Goal: Task Accomplishment & Management: Use online tool/utility

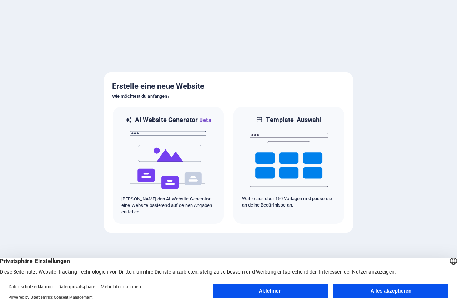
click at [383, 292] on button "Alles akzeptieren" at bounding box center [390, 291] width 115 height 14
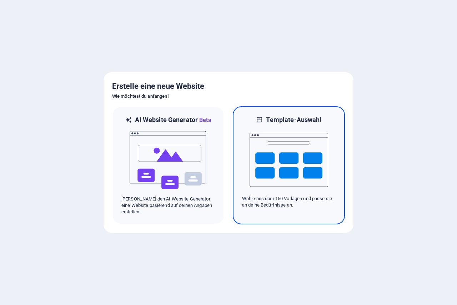
click at [293, 155] on img at bounding box center [288, 159] width 78 height 71
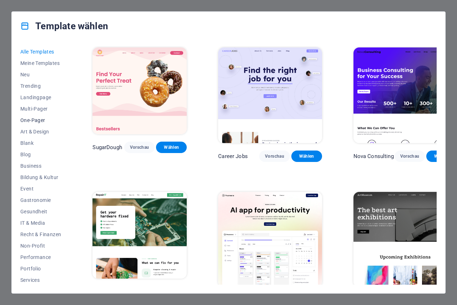
click at [32, 120] on span "One-Pager" at bounding box center [40, 120] width 41 height 6
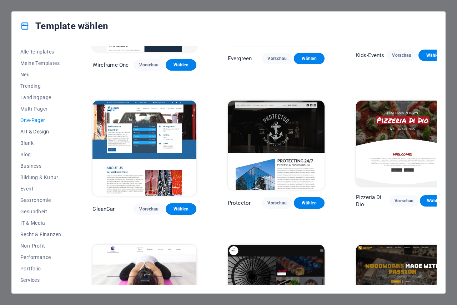
click at [40, 134] on span "Art & Design" at bounding box center [40, 132] width 41 height 6
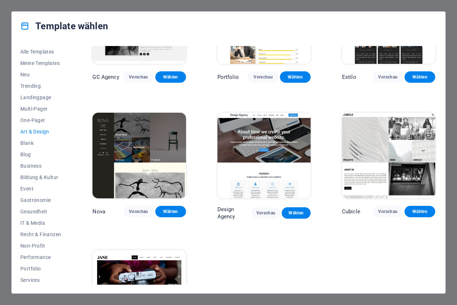
scroll to position [509, 0]
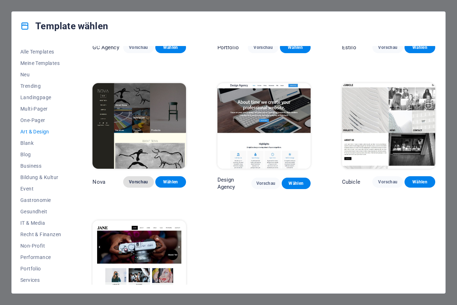
click at [137, 182] on button "Vorschau" at bounding box center [138, 181] width 31 height 11
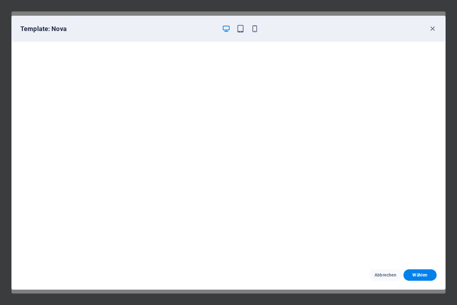
scroll to position [2, 0]
click at [411, 276] on span "Wählen" at bounding box center [420, 275] width 22 height 6
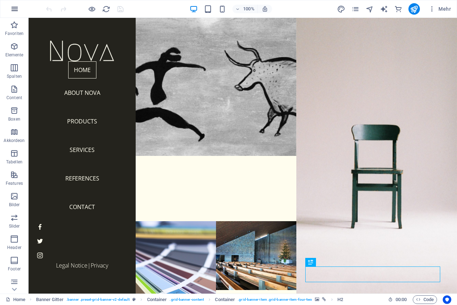
click at [14, 8] on icon "button" at bounding box center [14, 9] width 9 height 9
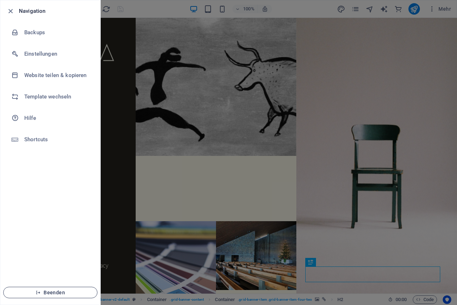
click at [58, 296] on button "Beenden" at bounding box center [50, 292] width 94 height 11
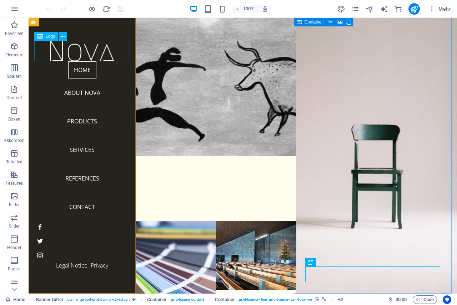
click at [84, 51] on div at bounding box center [82, 51] width 96 height 21
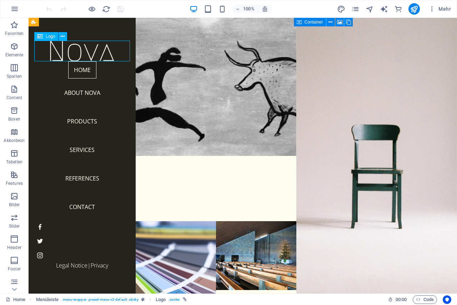
click at [85, 51] on div at bounding box center [82, 51] width 96 height 21
click at [85, 52] on div at bounding box center [82, 51] width 96 height 21
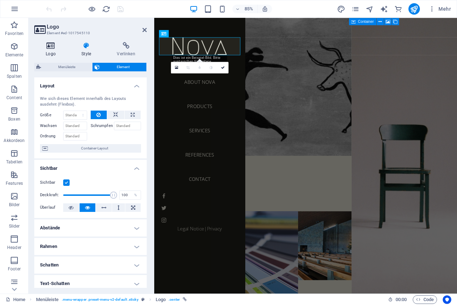
click at [50, 46] on icon at bounding box center [50, 45] width 33 height 7
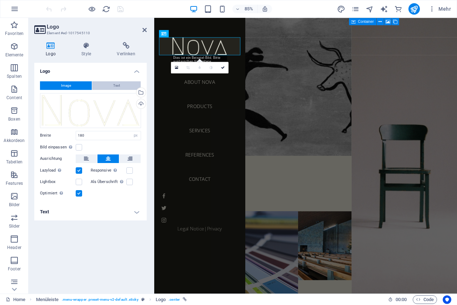
click at [115, 89] on span "Text" at bounding box center [116, 85] width 7 height 9
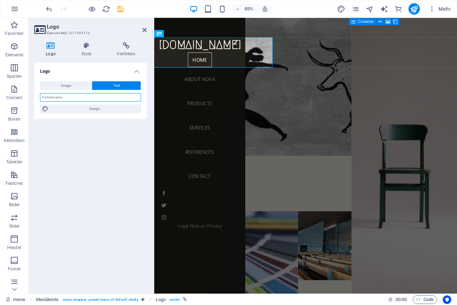
click at [83, 98] on input "text" at bounding box center [90, 97] width 101 height 9
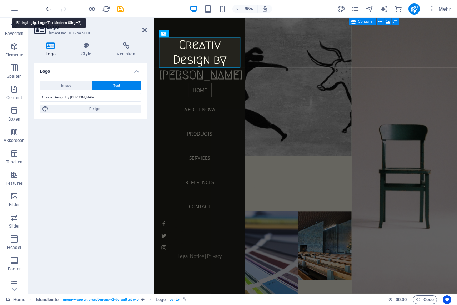
click at [49, 8] on icon "undo" at bounding box center [49, 9] width 8 height 8
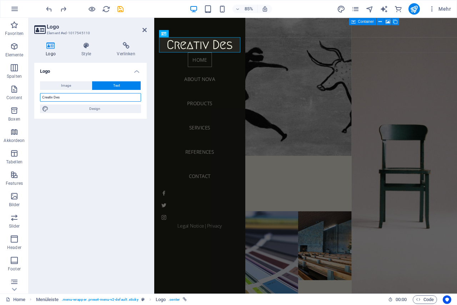
click at [72, 95] on input "Creativ Des" at bounding box center [90, 97] width 101 height 9
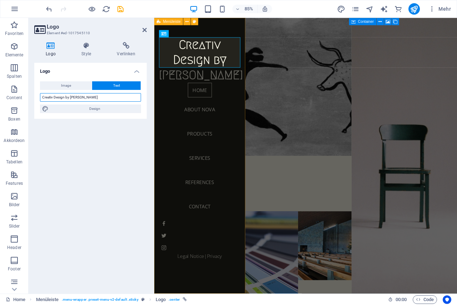
type input "Creativ Design by Ina"
click at [169, 88] on div "Creativ Design by Ina Home About Nova Products Services References Contact Lega…" at bounding box center [207, 180] width 107 height 324
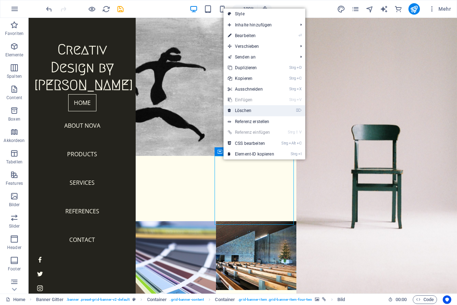
click at [250, 112] on link "⌦ Löschen" at bounding box center [250, 110] width 55 height 11
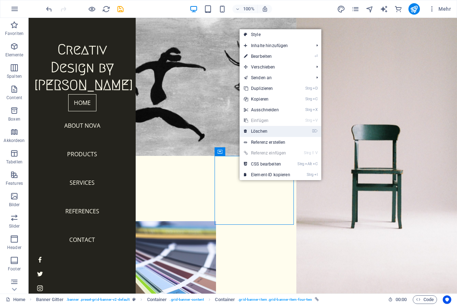
click at [260, 129] on link "⌦ Löschen" at bounding box center [266, 131] width 55 height 11
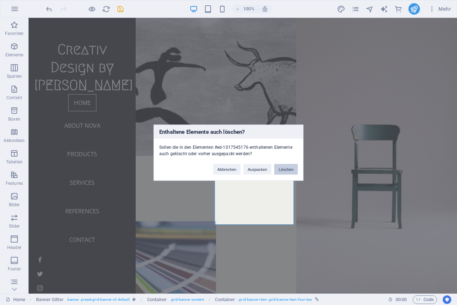
click at [288, 166] on button "Löschen" at bounding box center [286, 169] width 24 height 11
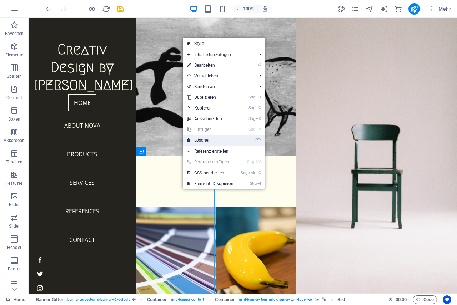
click at [205, 141] on link "⌦ Löschen" at bounding box center [210, 140] width 55 height 11
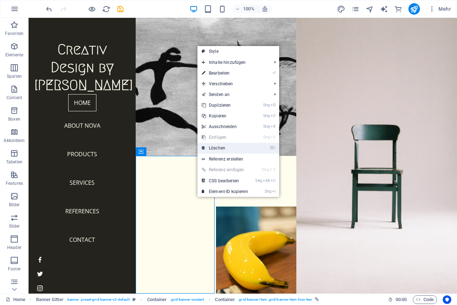
click at [224, 148] on link "⌦ Löschen" at bounding box center [224, 148] width 55 height 11
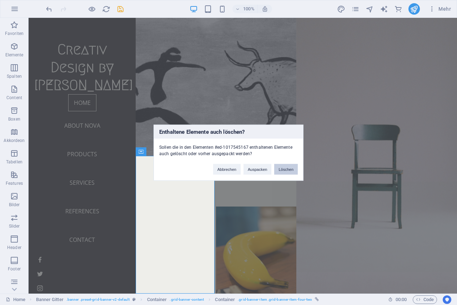
click at [289, 170] on button "Löschen" at bounding box center [286, 169] width 24 height 11
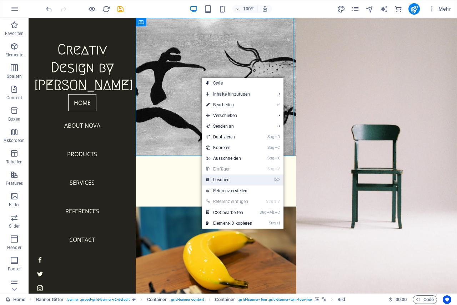
click at [222, 181] on link "⌦ Löschen" at bounding box center [229, 179] width 55 height 11
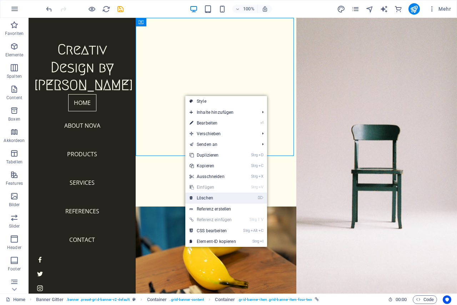
click at [211, 195] on link "⌦ Löschen" at bounding box center [212, 198] width 55 height 11
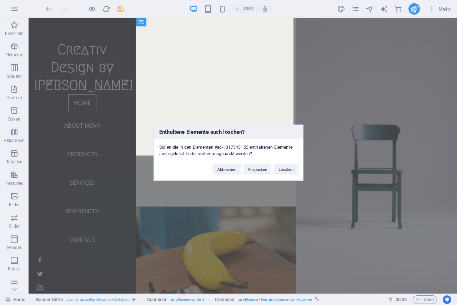
click at [305, 173] on div "Enthaltene Elemente auch löschen? Sollen die in den Elementen #ed-1017545155 en…" at bounding box center [228, 152] width 457 height 305
click at [289, 171] on button "Löschen" at bounding box center [286, 169] width 24 height 11
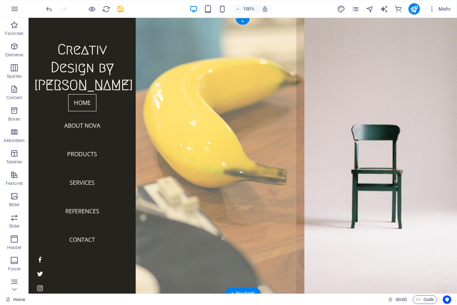
drag, startPoint x: 248, startPoint y: 166, endPoint x: 293, endPoint y: 171, distance: 44.5
click at [293, 171] on figure at bounding box center [216, 155] width 177 height 303
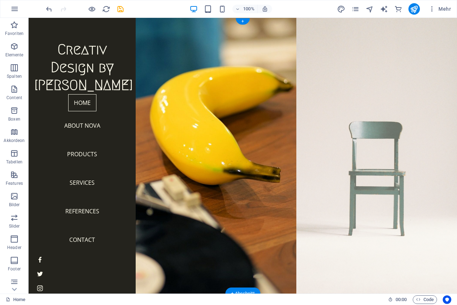
click at [385, 21] on figure at bounding box center [376, 155] width 177 height 303
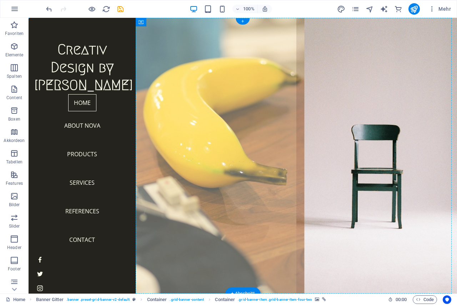
drag, startPoint x: 327, startPoint y: 42, endPoint x: 138, endPoint y: 205, distance: 249.5
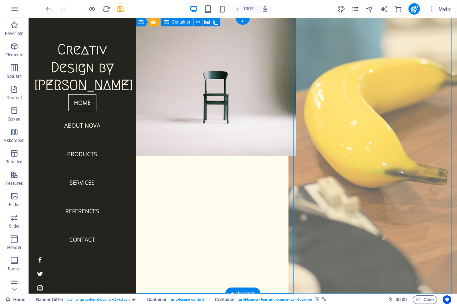
click at [336, 127] on figure at bounding box center [376, 155] width 177 height 303
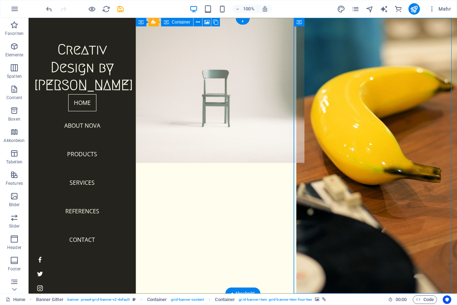
click at [233, 97] on figure at bounding box center [216, 87] width 177 height 152
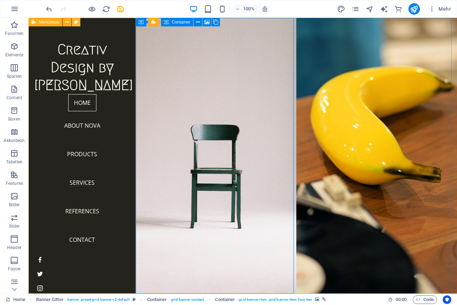
click at [72, 19] on button at bounding box center [76, 22] width 9 height 9
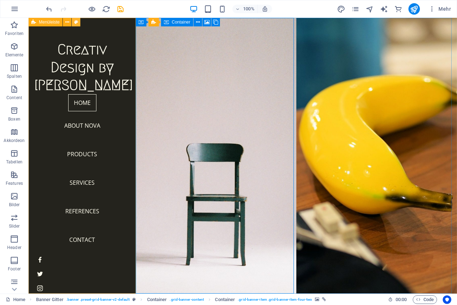
select select "rem"
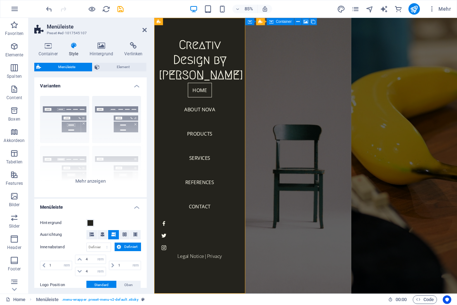
click at [143, 35] on header "Menüleiste Preset #ed-1017545107" at bounding box center [90, 27] width 112 height 19
click at [144, 31] on icon at bounding box center [144, 30] width 4 height 6
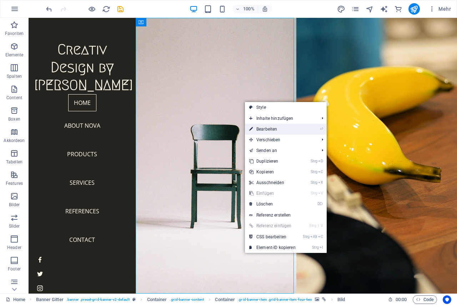
click at [265, 128] on link "⏎ Bearbeiten" at bounding box center [272, 129] width 55 height 11
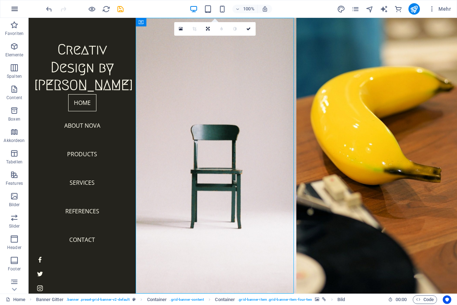
click at [11, 9] on icon "button" at bounding box center [14, 9] width 9 height 9
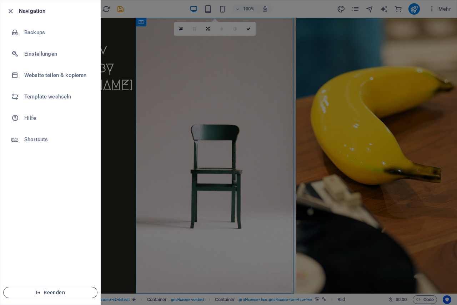
click at [43, 294] on span "Beenden" at bounding box center [50, 293] width 82 height 6
